Goal: Task Accomplishment & Management: Manage account settings

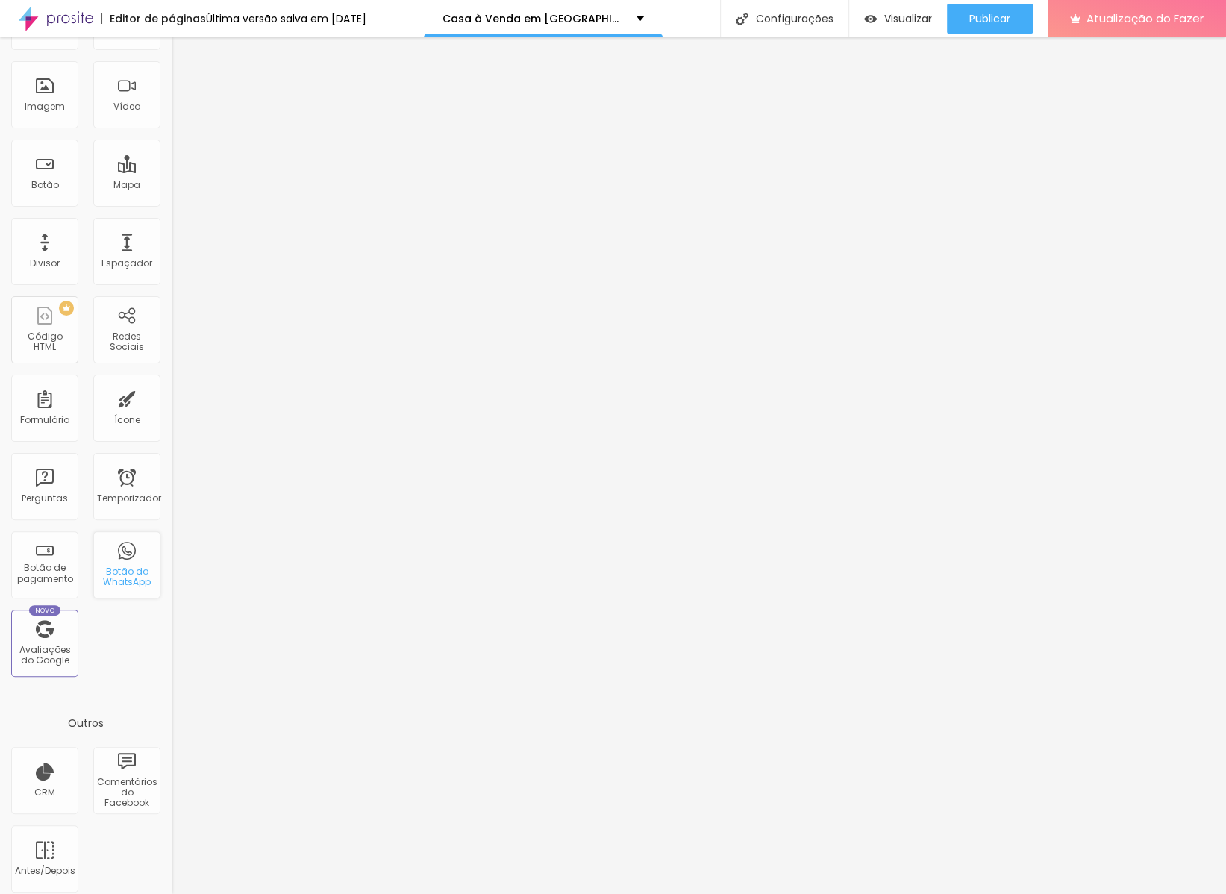
scroll to position [113, 0]
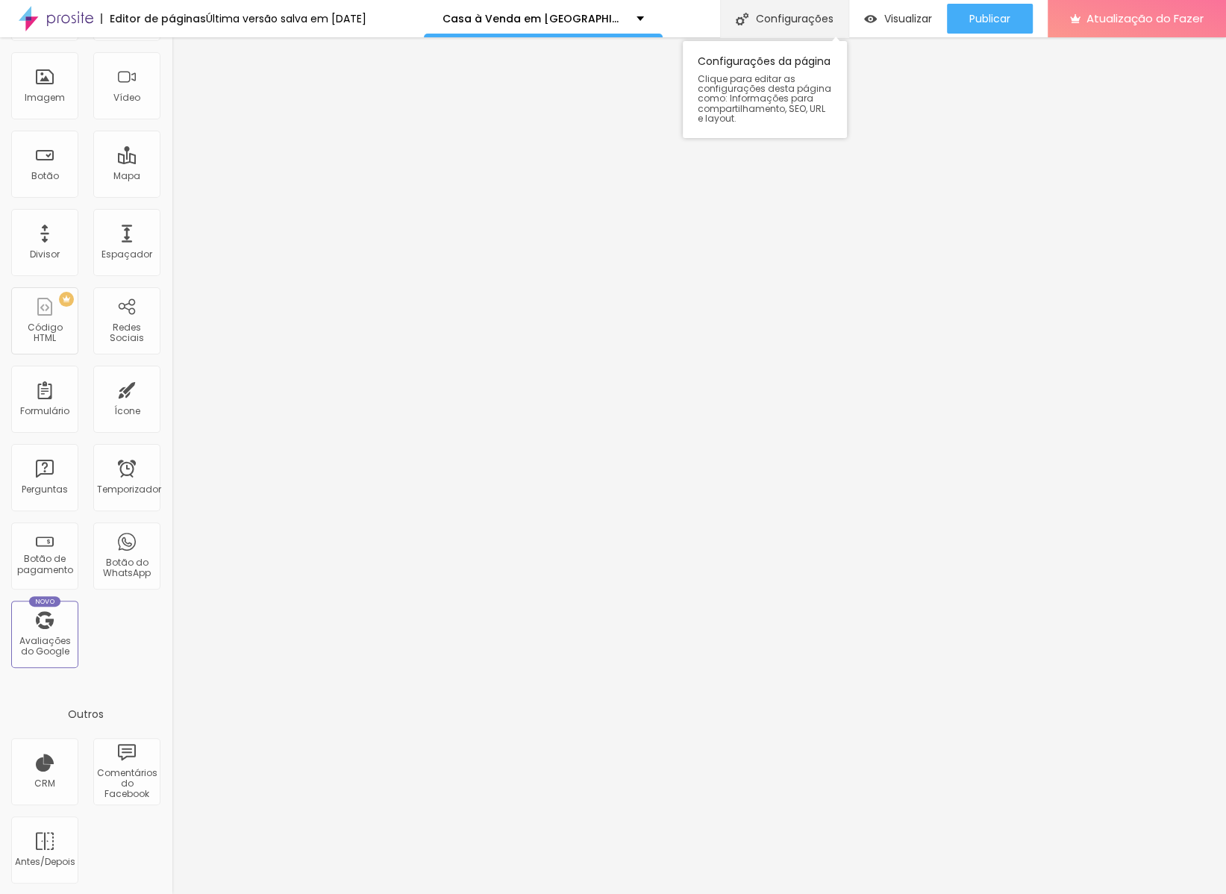
click at [791, 15] on font "Configurações" at bounding box center [795, 18] width 78 height 15
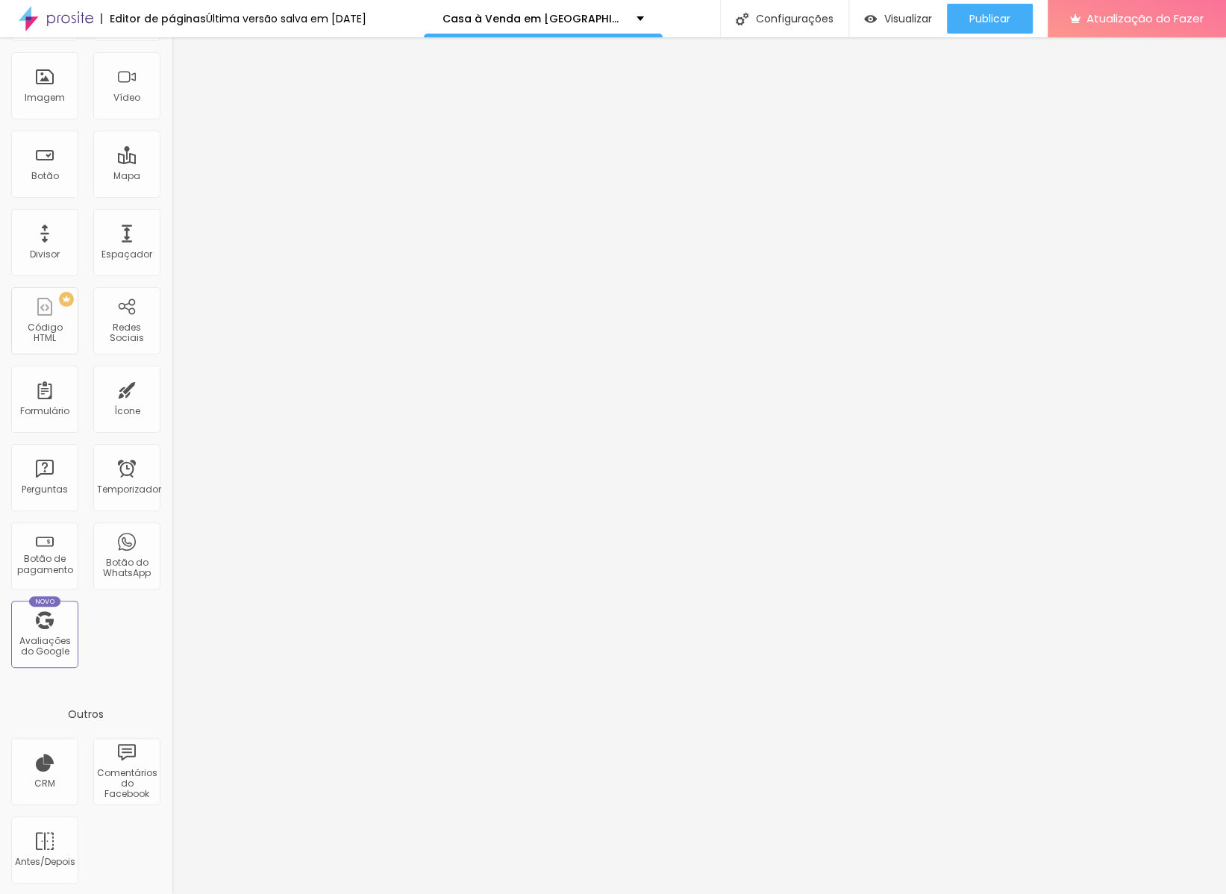
click at [881, 893] on div at bounding box center [613, 909] width 1226 height 13
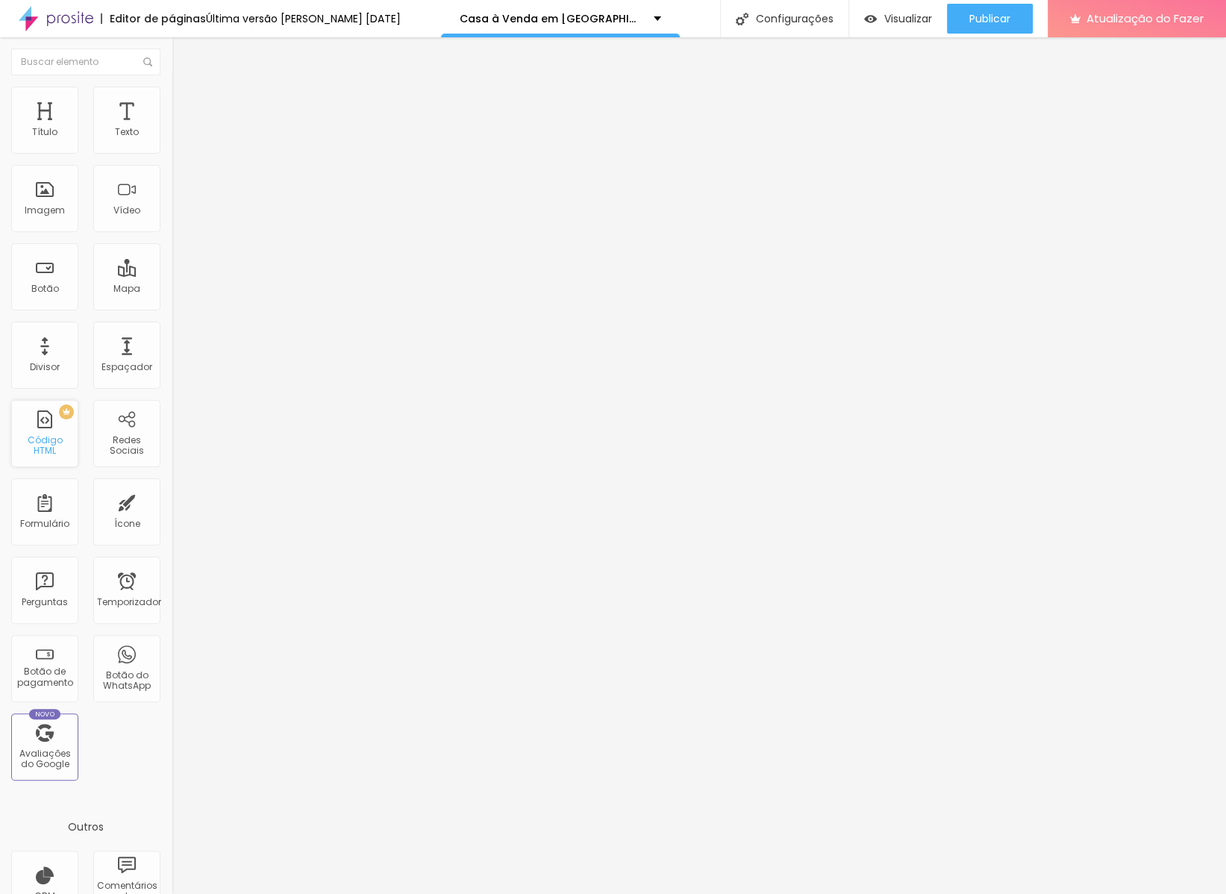
click at [53, 444] on font "Código HTML" at bounding box center [45, 444] width 35 height 23
click at [41, 439] on font "Código HTML" at bounding box center [45, 444] width 35 height 23
click at [46, 433] on div "PREMIUM Código HTML" at bounding box center [44, 433] width 67 height 67
click at [119, 671] on font "Botão do WhatsApp" at bounding box center [127, 679] width 48 height 23
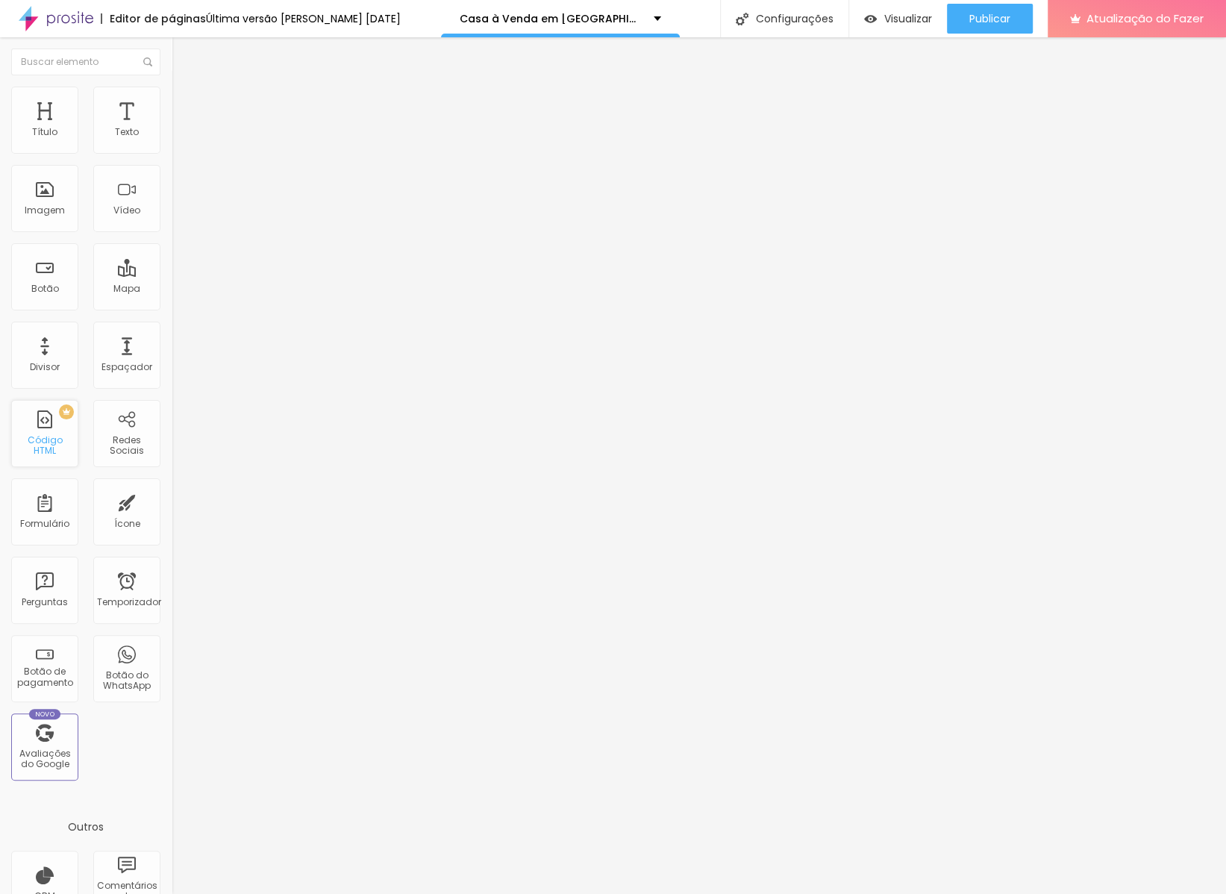
click at [39, 428] on div "PREMIUM Código HTML" at bounding box center [44, 433] width 67 height 67
click at [43, 431] on div "PREMIUM Código HTML" at bounding box center [44, 433] width 67 height 67
click at [993, 18] on font "Publicar" at bounding box center [989, 18] width 41 height 15
click at [1110, 16] on font "Atualização do Fazer" at bounding box center [1144, 18] width 117 height 16
